Goal: Task Accomplishment & Management: Manage account settings

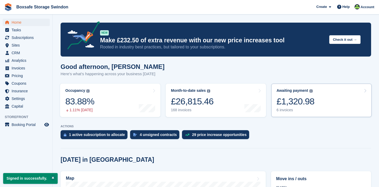
click at [291, 104] on div "£1,320.98" at bounding box center [295, 101] width 38 height 11
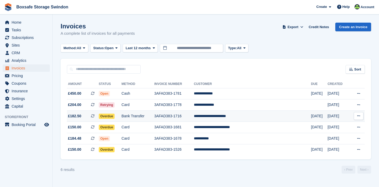
click at [234, 116] on td "**********" at bounding box center [252, 115] width 117 height 11
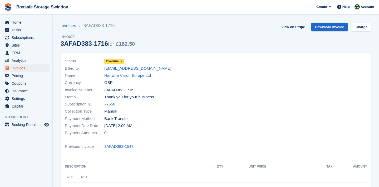
click at [122, 61] on icon at bounding box center [121, 61] width 3 height 3
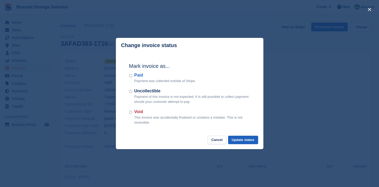
click at [240, 138] on button "Update status" at bounding box center [243, 140] width 30 height 9
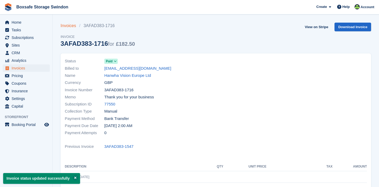
click at [65, 25] on link "Invoices" at bounding box center [70, 26] width 19 height 6
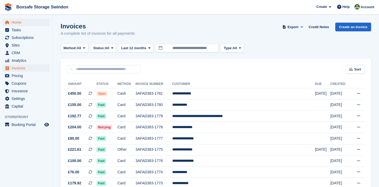
click at [29, 24] on span "Home" at bounding box center [28, 22] width 32 height 7
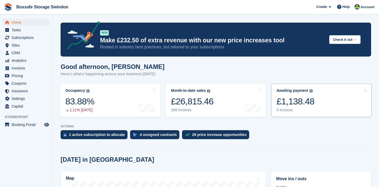
click at [297, 105] on div "£1,138.48" at bounding box center [295, 101] width 38 height 11
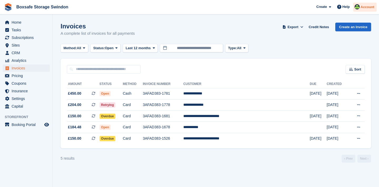
click at [365, 7] on span "Account" at bounding box center [367, 6] width 14 height 5
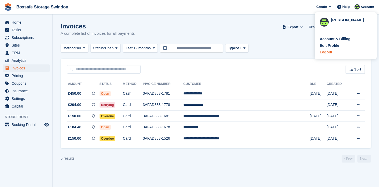
click at [329, 54] on div "Logout" at bounding box center [325, 52] width 12 height 6
